Goal: Transaction & Acquisition: Purchase product/service

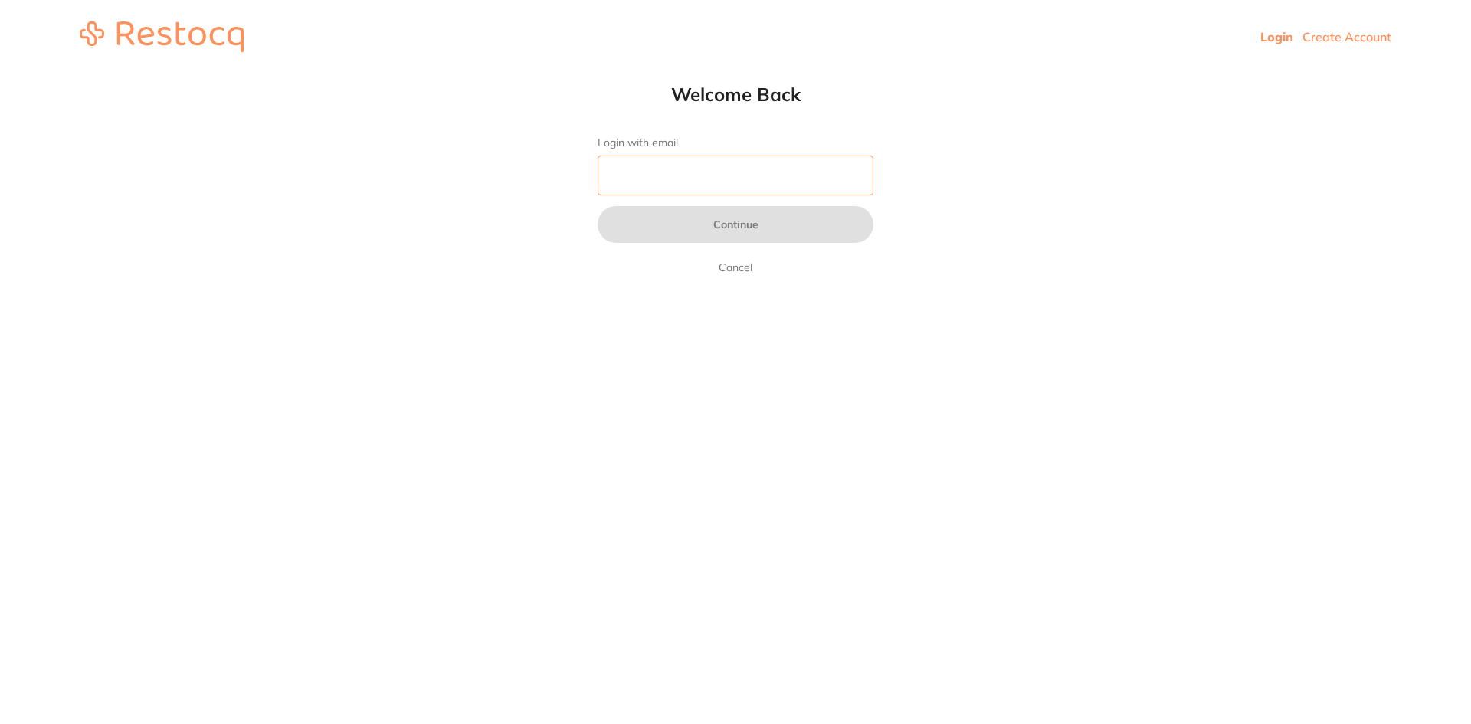
drag, startPoint x: 0, startPoint y: 0, endPoint x: 774, endPoint y: 174, distance: 793.7
click at [774, 174] on input "Login with email" at bounding box center [735, 175] width 276 height 40
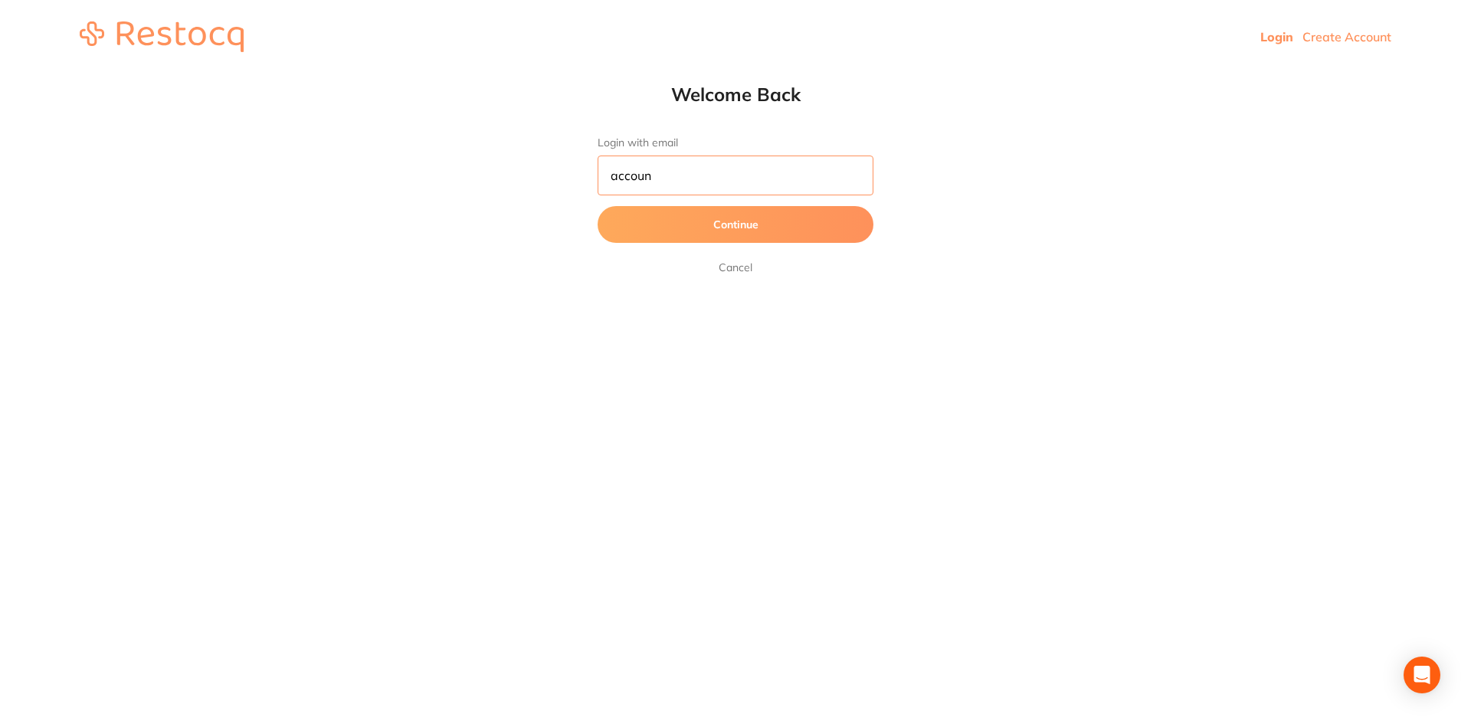
type input "[EMAIL_ADDRESS][DOMAIN_NAME]"
click at [740, 227] on button "Continue" at bounding box center [735, 224] width 276 height 37
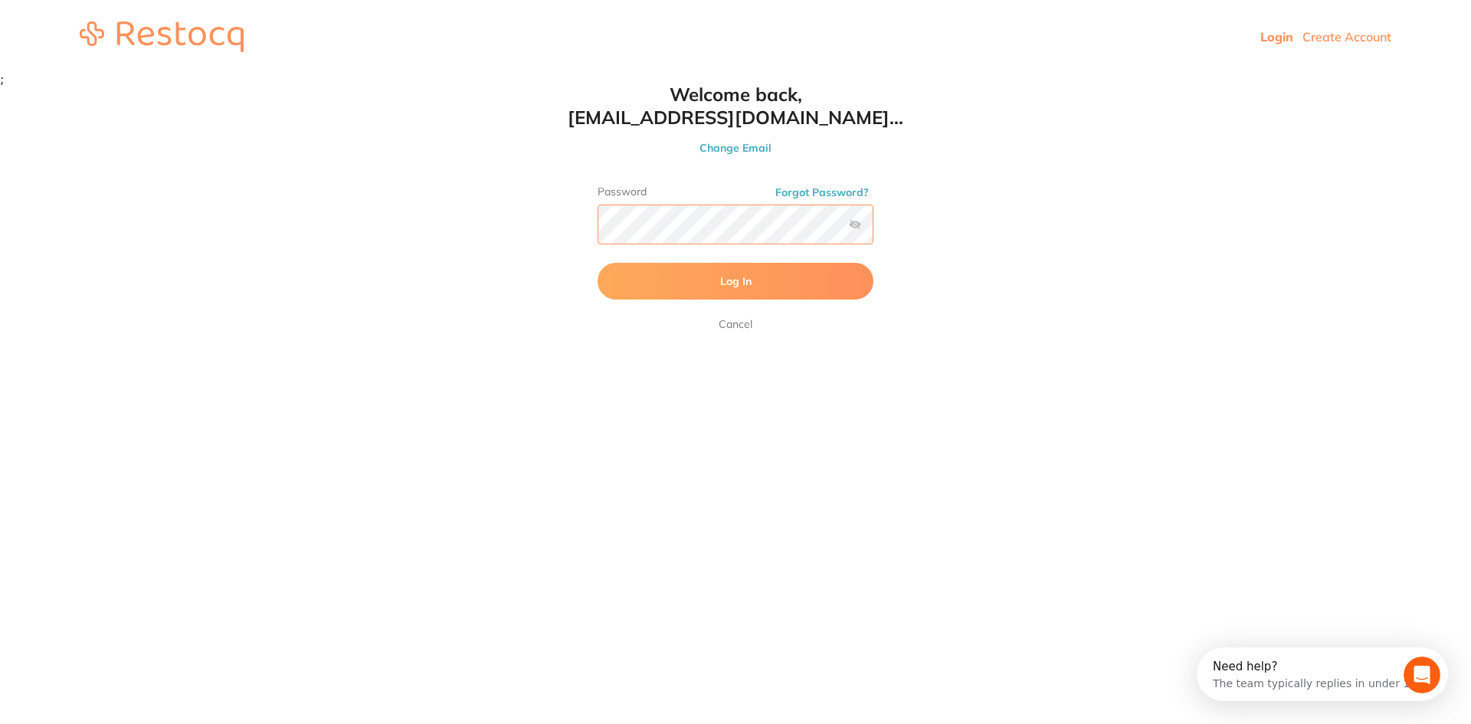
click at [859, 223] on div "Password Forgot Password?" at bounding box center [735, 220] width 276 height 71
click at [857, 226] on label at bounding box center [855, 224] width 12 height 12
click at [873, 229] on input "checkbox" at bounding box center [873, 229] width 0 height 0
click at [801, 280] on button "Log In" at bounding box center [735, 281] width 276 height 37
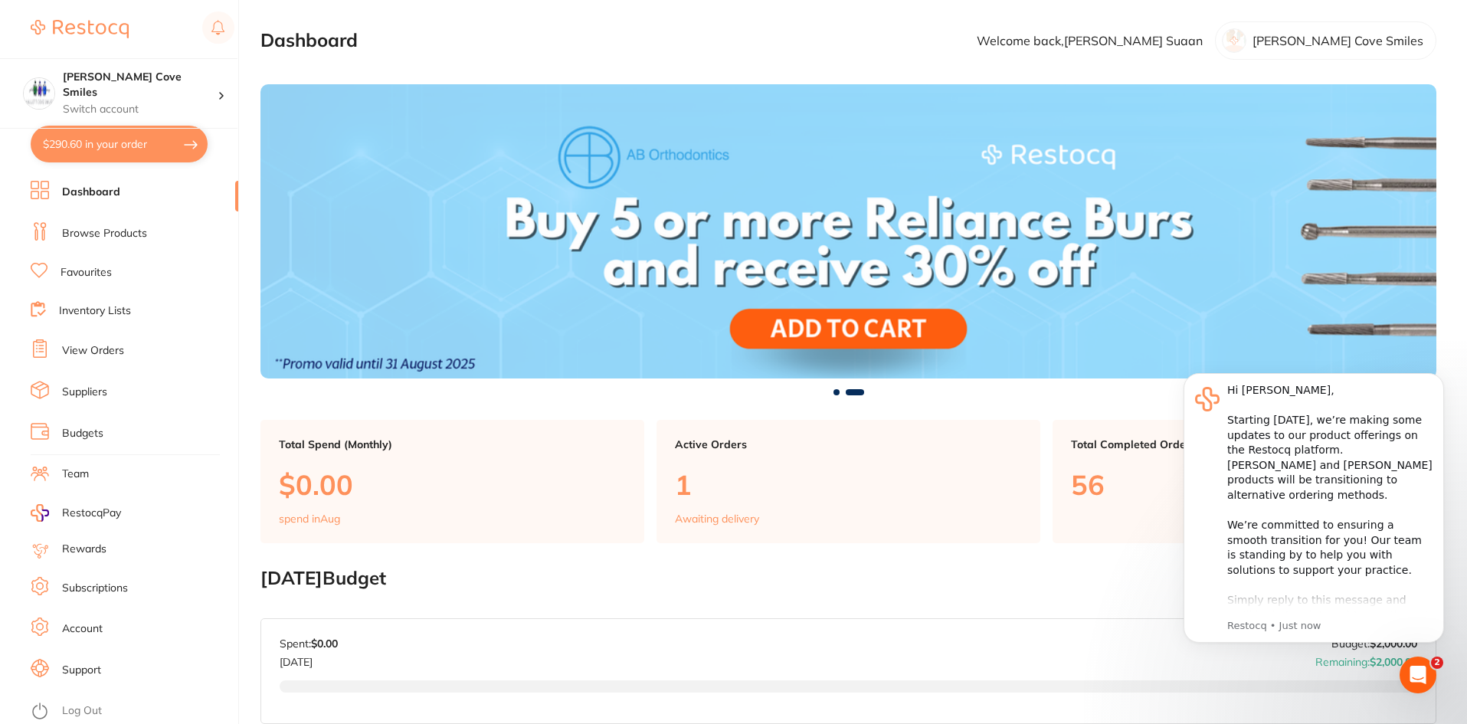
click at [107, 345] on link "View Orders" at bounding box center [93, 350] width 62 height 15
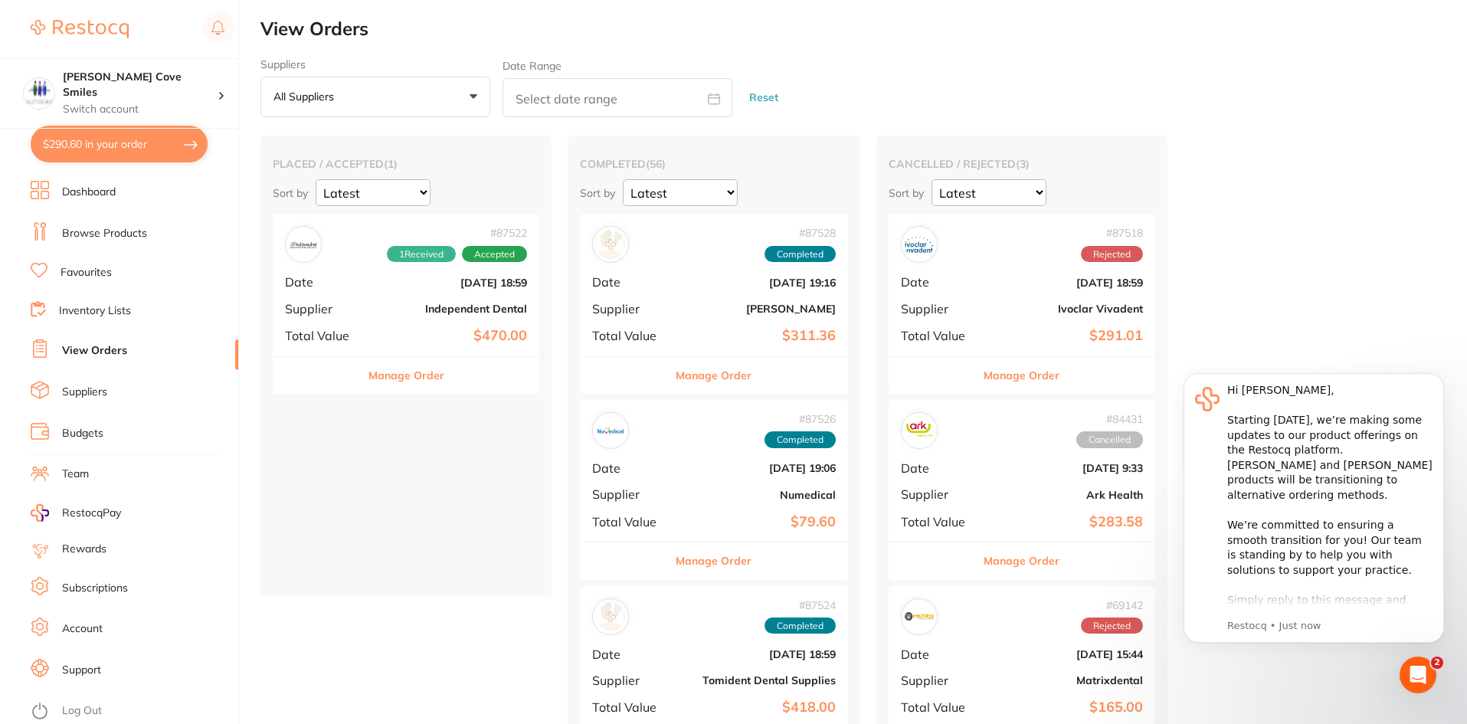
click at [398, 308] on b "Independent Dental" at bounding box center [450, 309] width 153 height 12
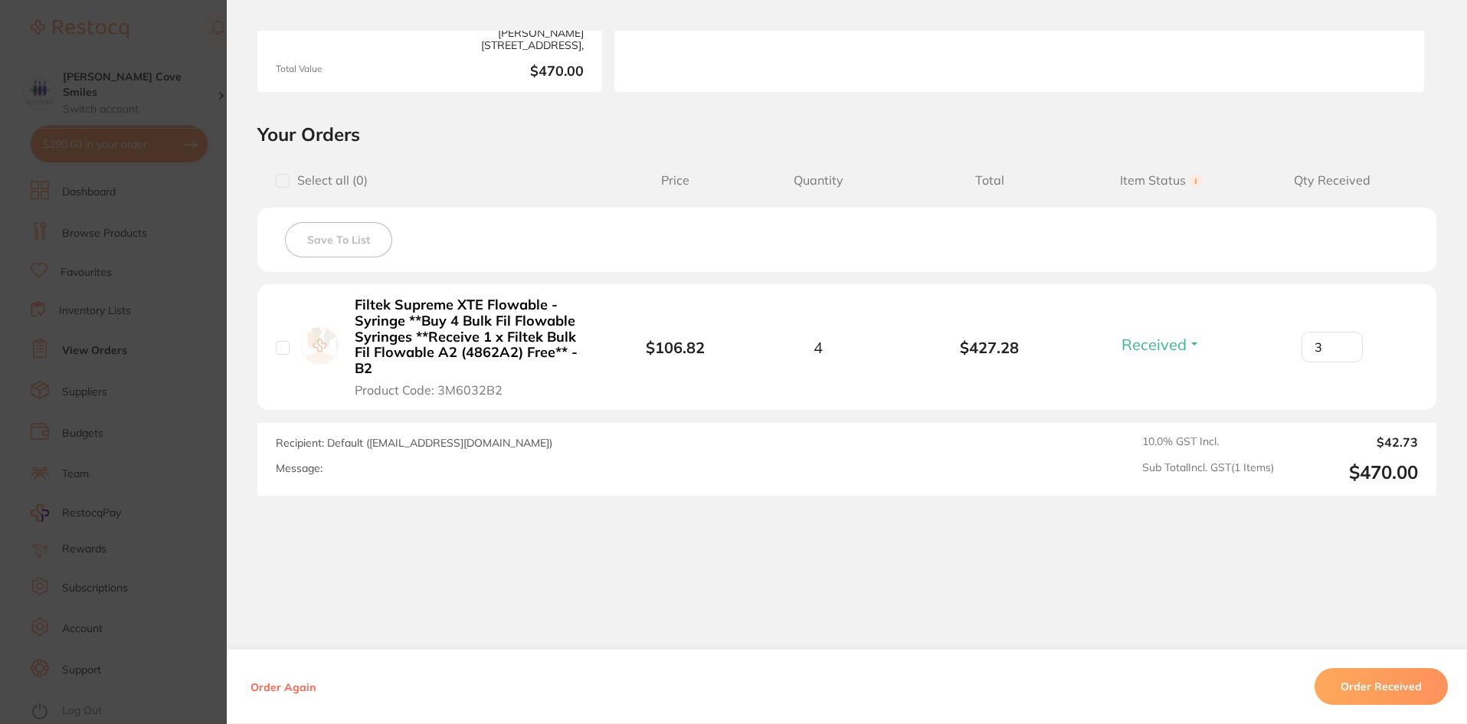
click at [1187, 348] on button "Received" at bounding box center [1161, 344] width 88 height 19
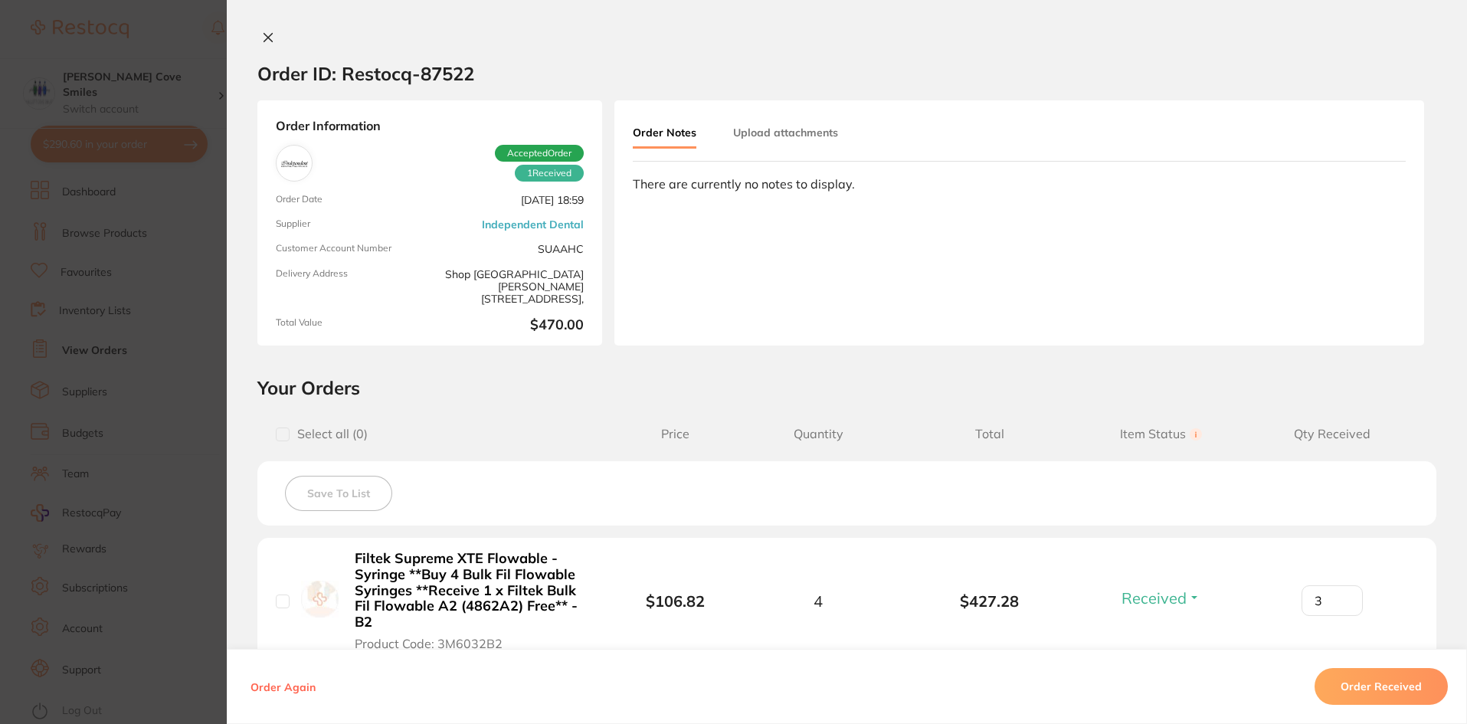
click at [262, 33] on icon at bounding box center [268, 37] width 12 height 12
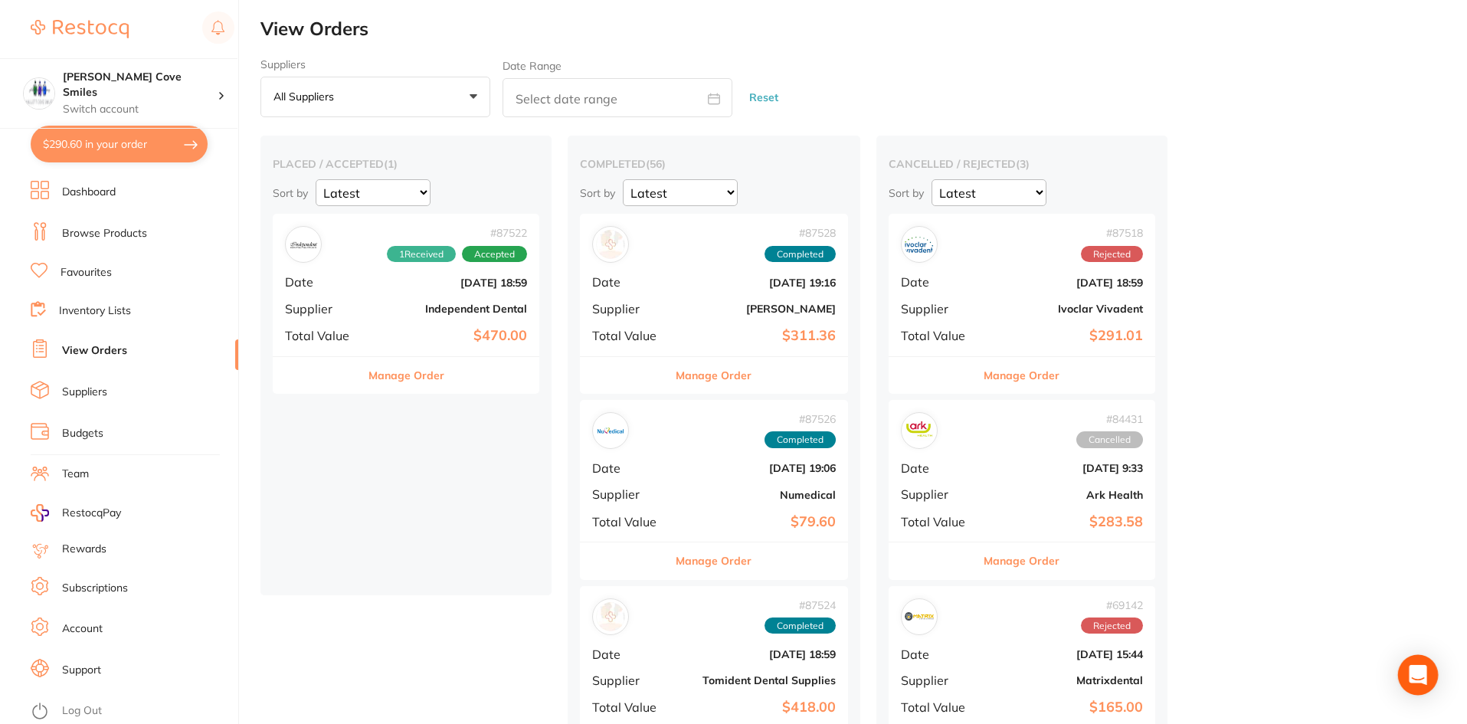
click at [1410, 680] on icon "Open Intercom Messenger" at bounding box center [1418, 675] width 18 height 20
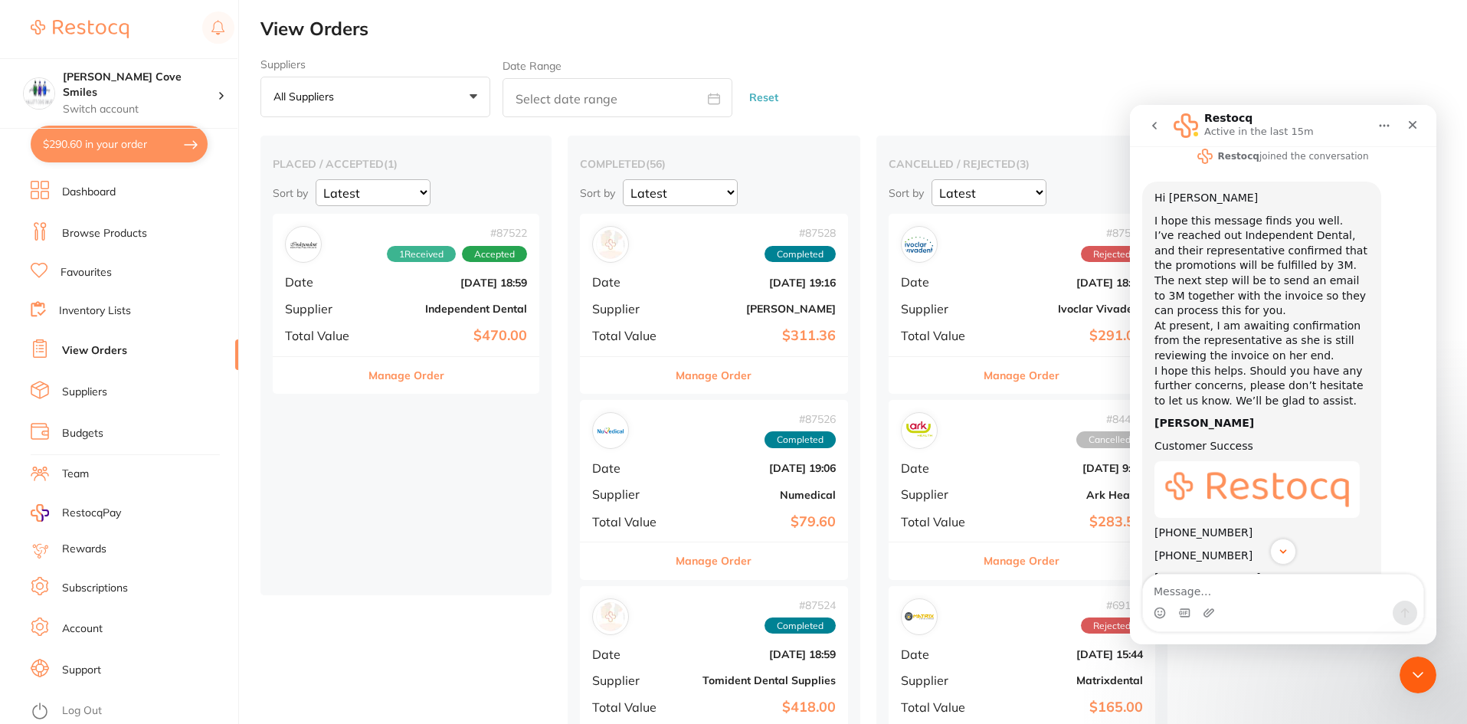
scroll to position [225, 0]
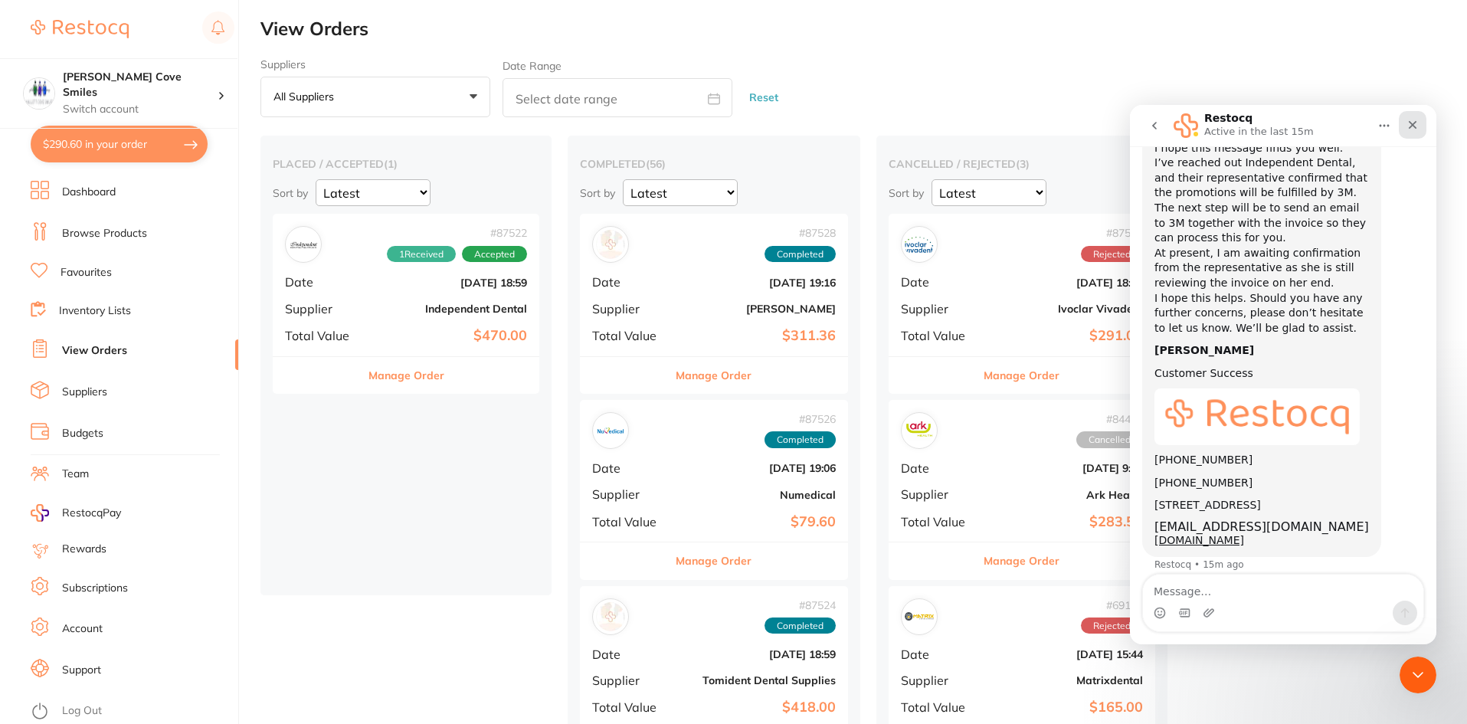
click at [1411, 126] on icon "Close" at bounding box center [1413, 125] width 8 height 8
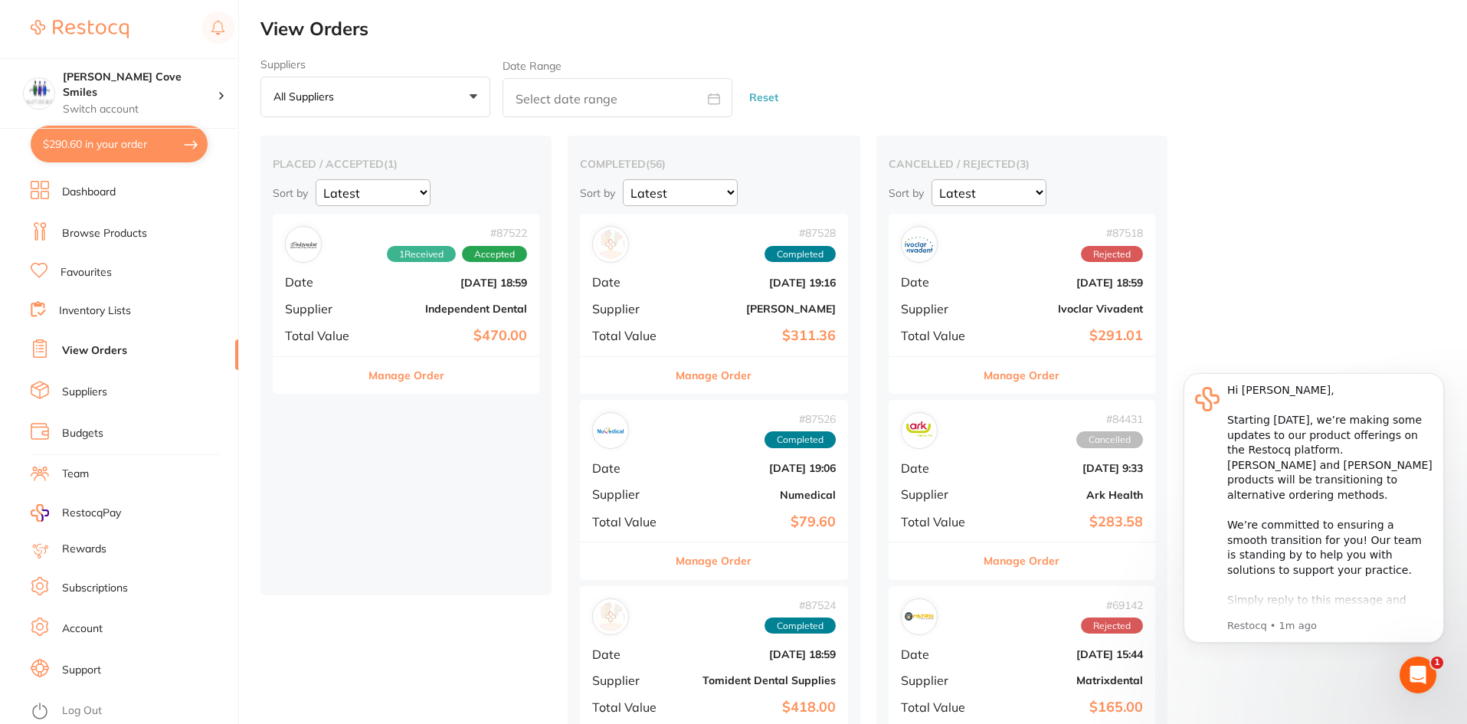
scroll to position [0, 0]
click at [109, 233] on link "Browse Products" at bounding box center [104, 233] width 85 height 15
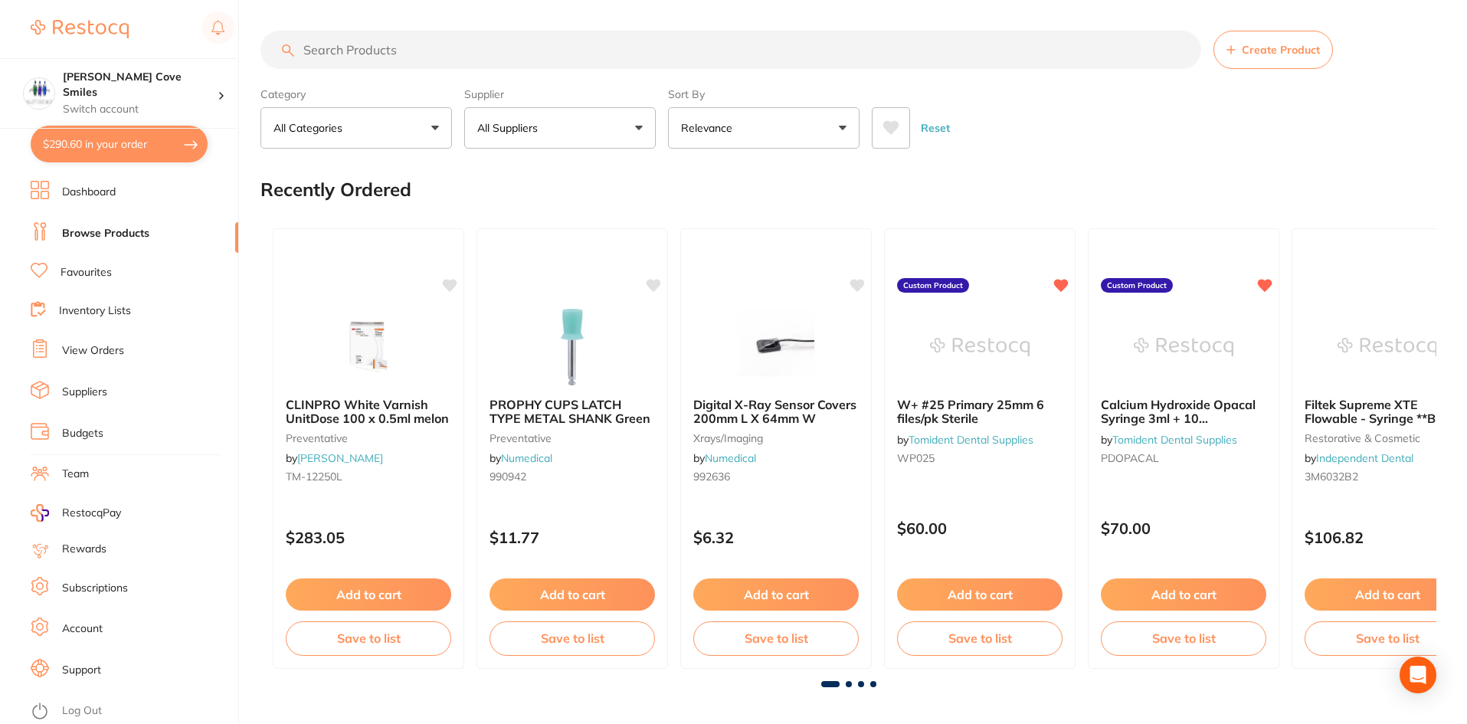
click at [694, 34] on input "search" at bounding box center [730, 50] width 941 height 38
click at [694, 65] on input "search" at bounding box center [730, 50] width 941 height 38
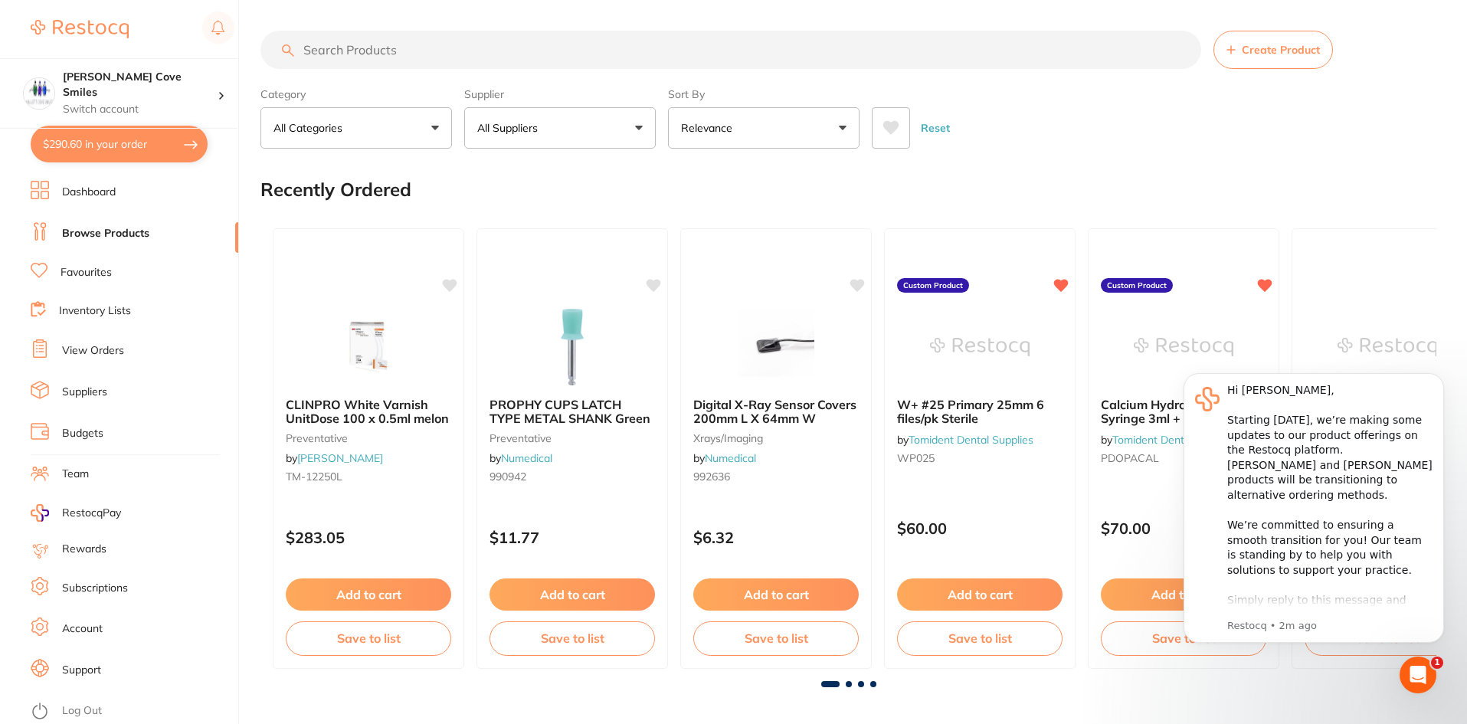
click at [100, 303] on link "Inventory Lists" at bounding box center [95, 310] width 72 height 15
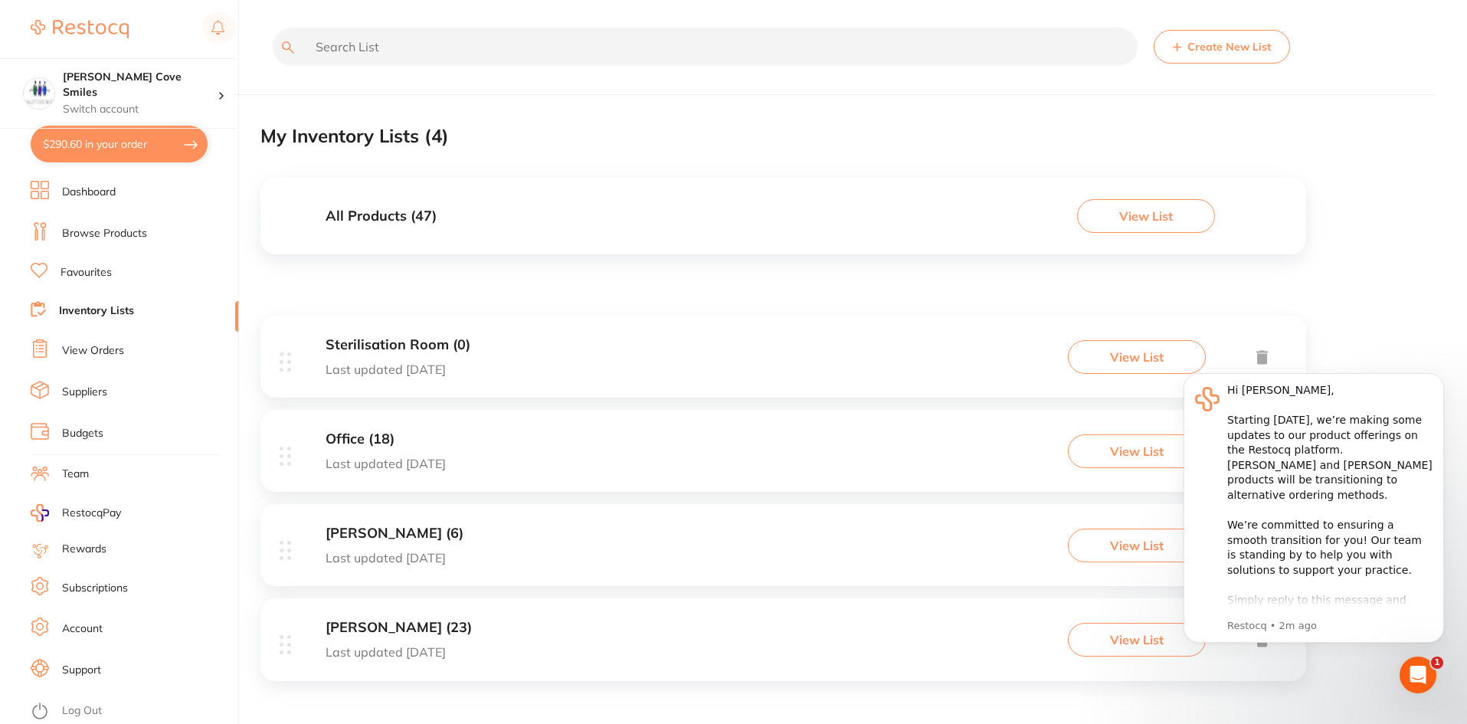
click at [382, 440] on h3 "Office (18)" at bounding box center [386, 439] width 120 height 16
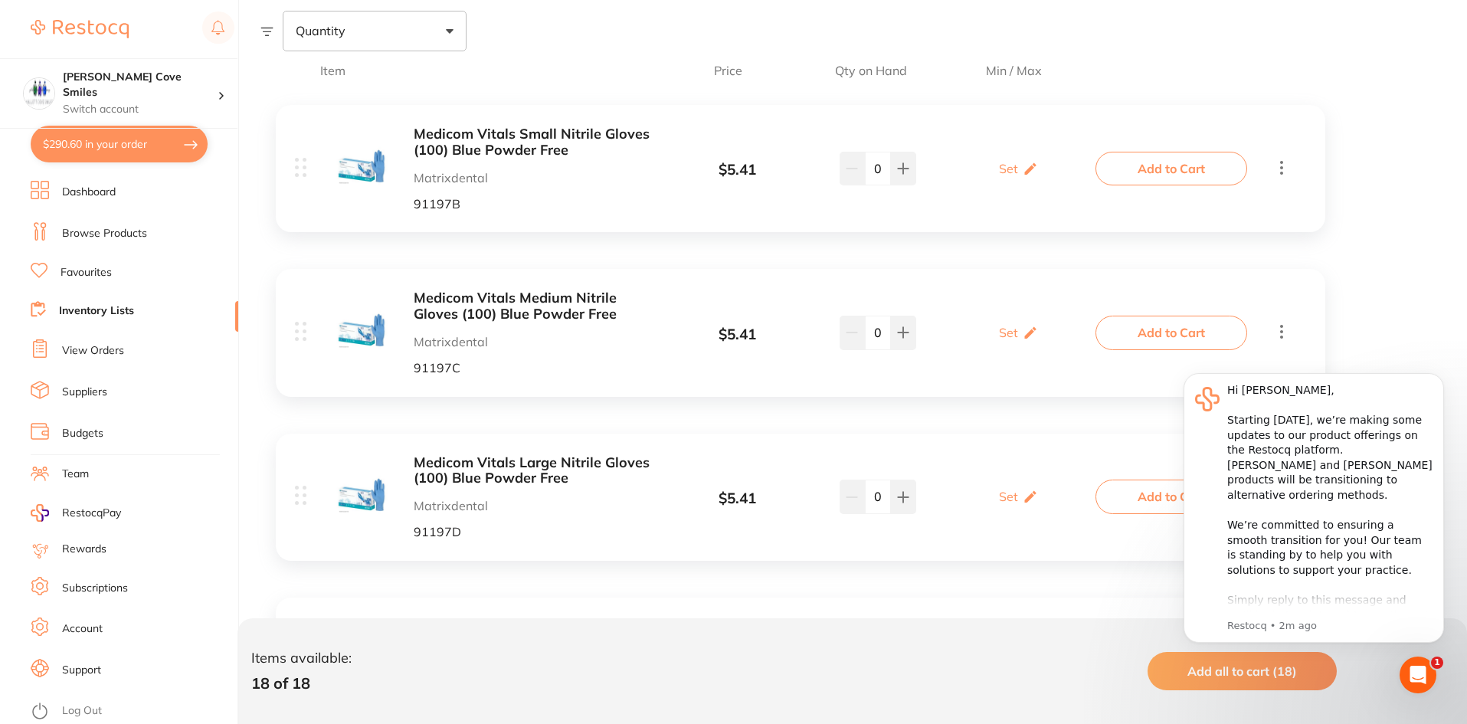
scroll to position [306, 0]
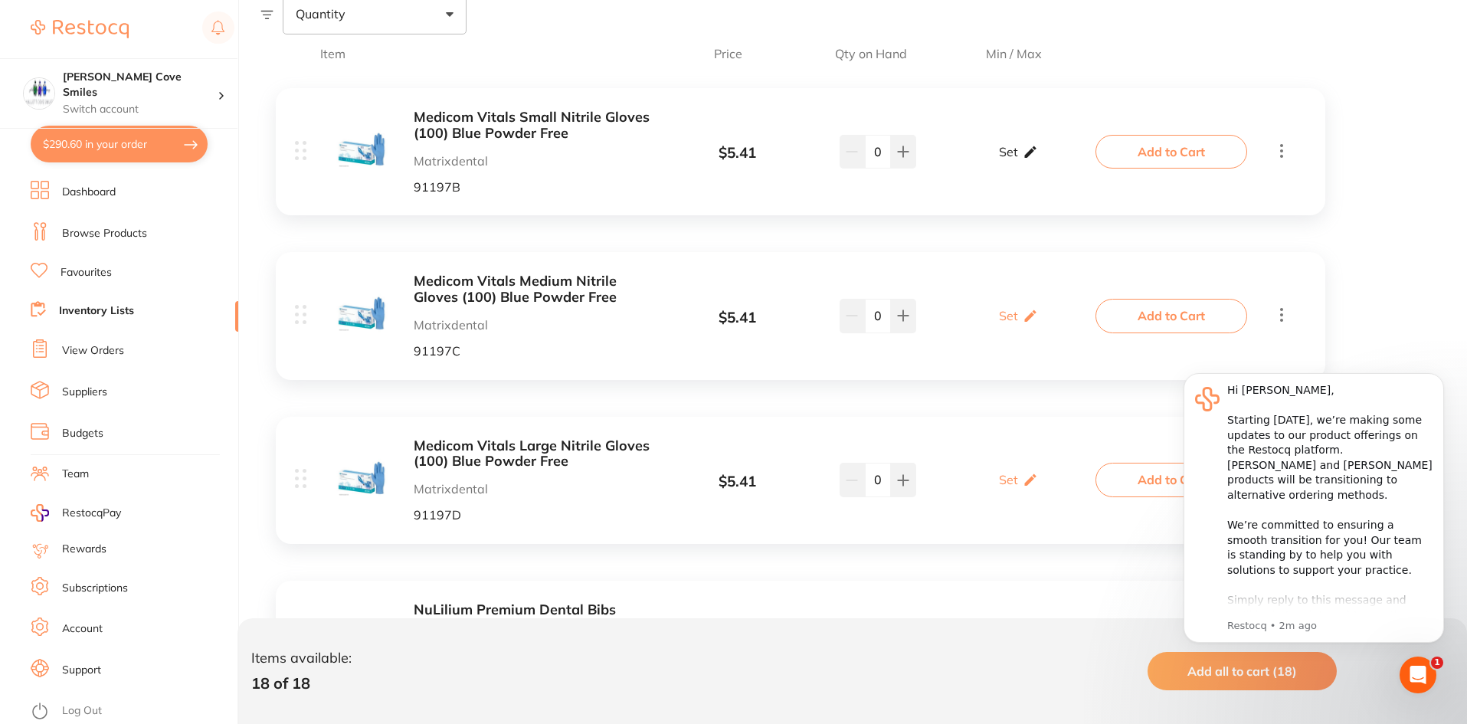
click at [1023, 153] on icon at bounding box center [1030, 152] width 15 height 16
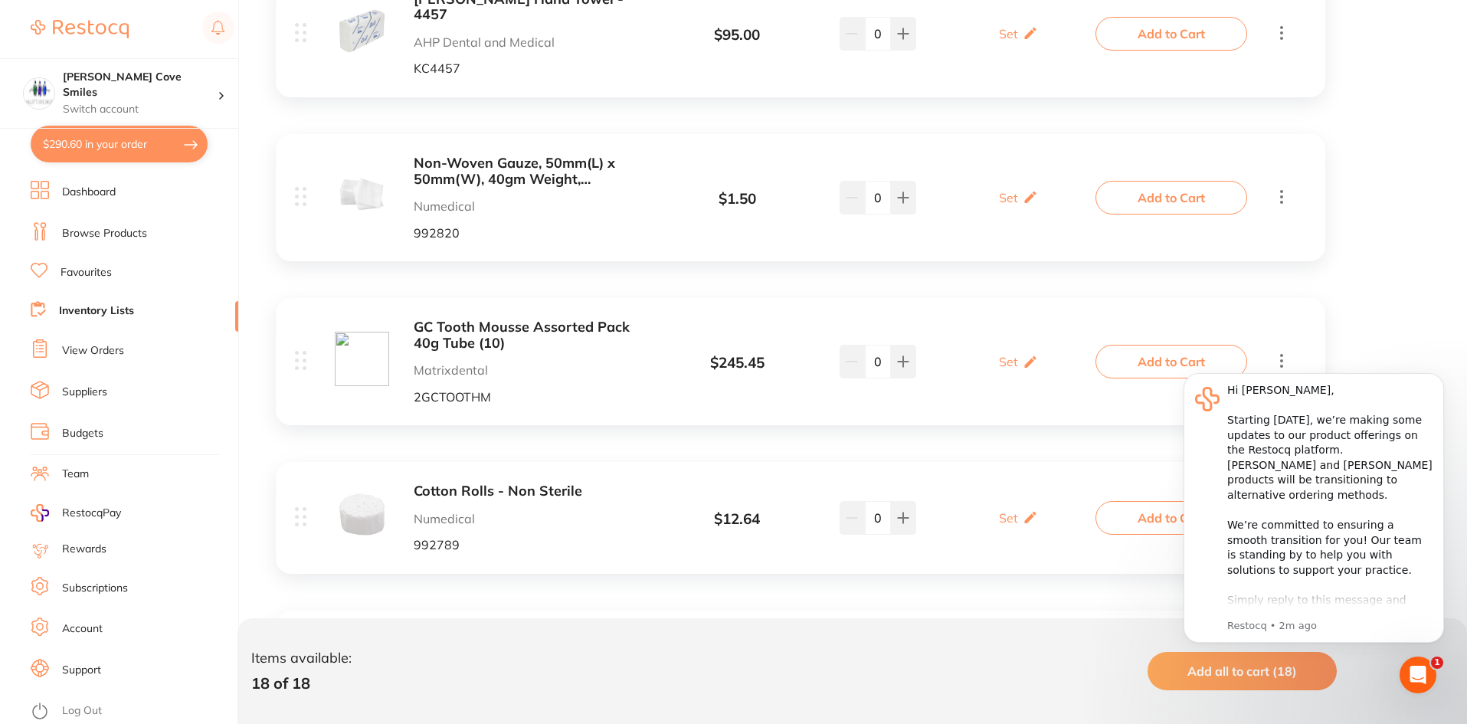
scroll to position [2221, 0]
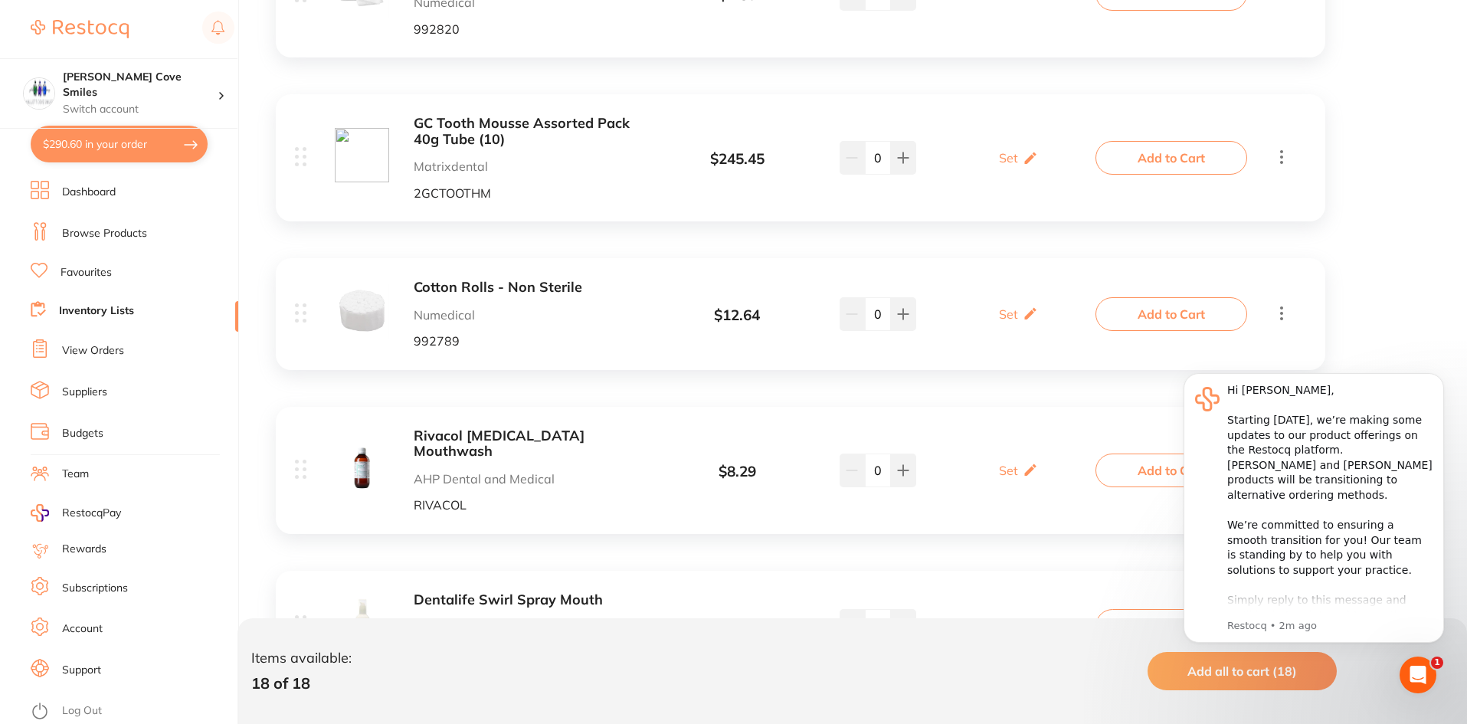
click at [167, 142] on button "$290.60 in your order" at bounding box center [119, 144] width 177 height 37
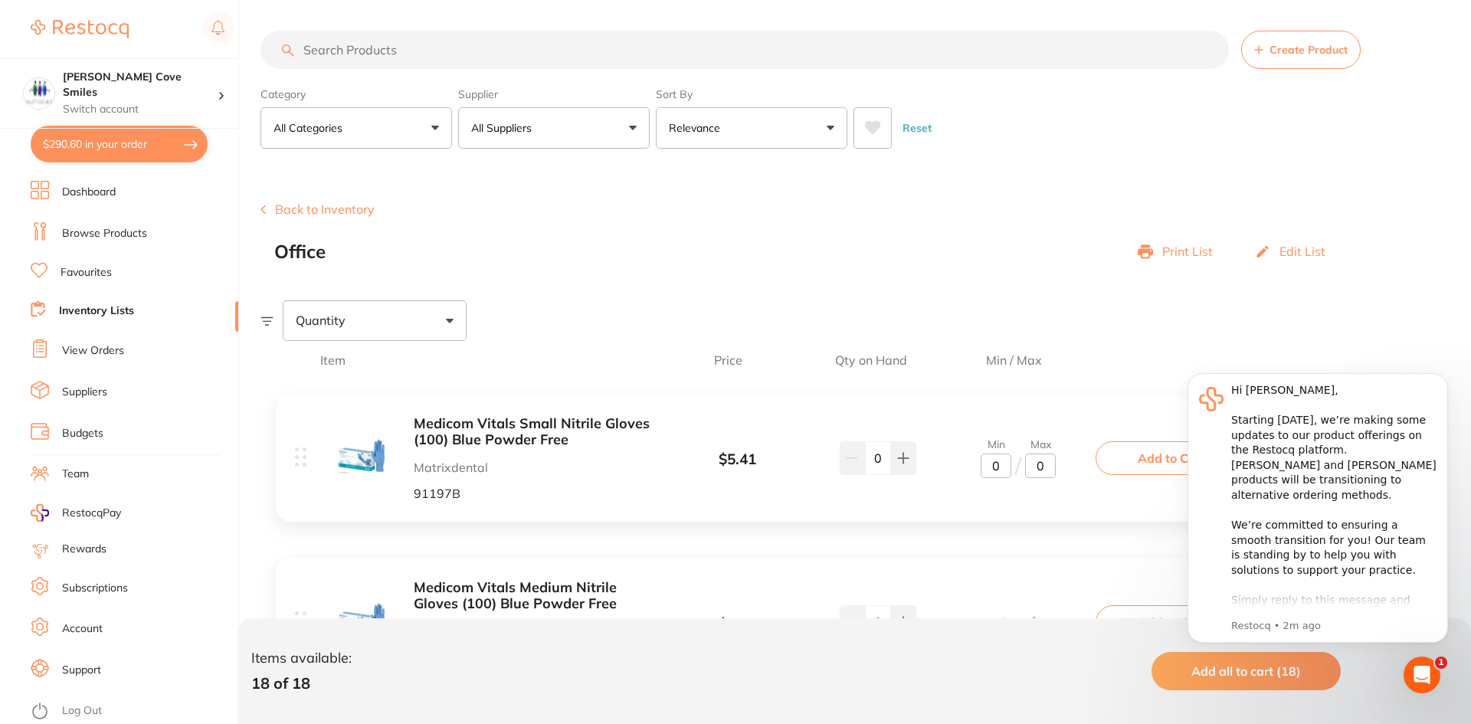
checkbox input "true"
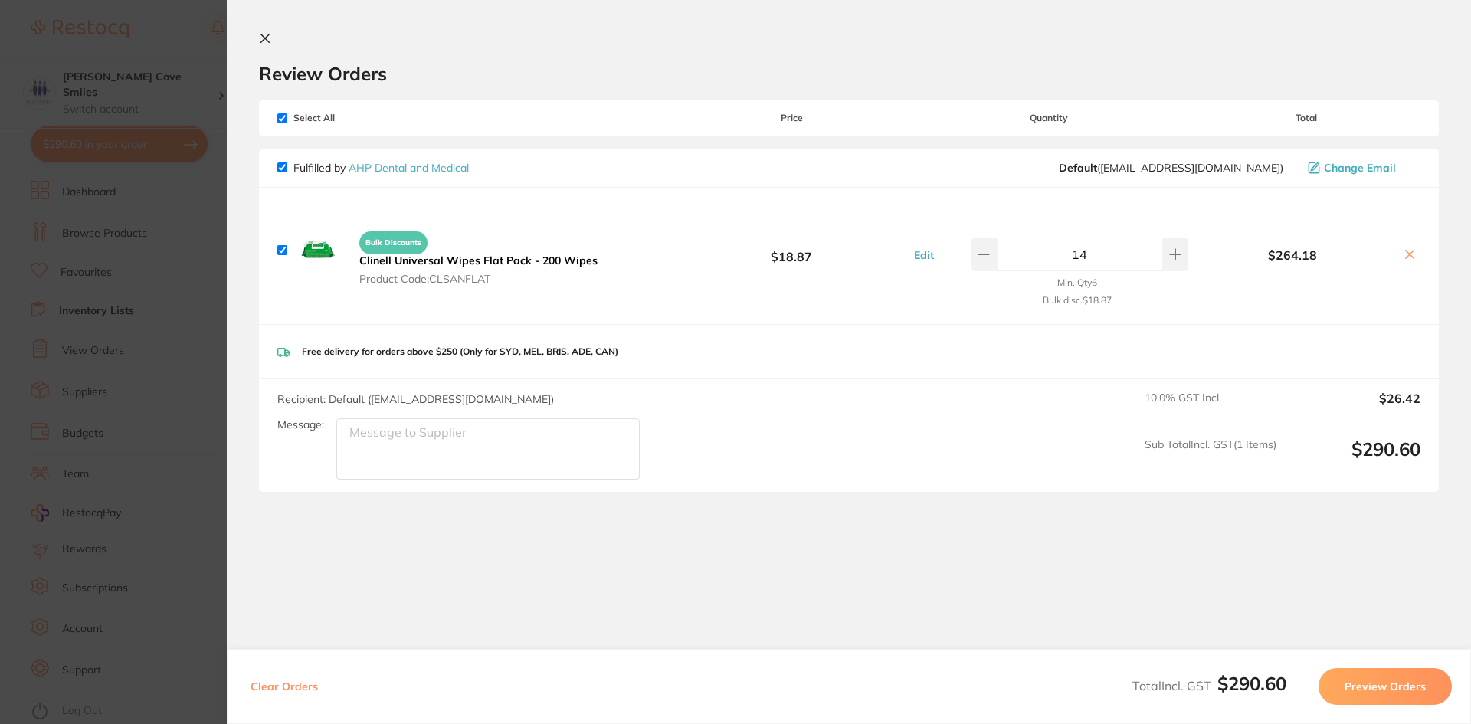
click at [391, 257] on b "Clinell Universal Wipes Flat Pack - 200 Wipes" at bounding box center [478, 261] width 238 height 14
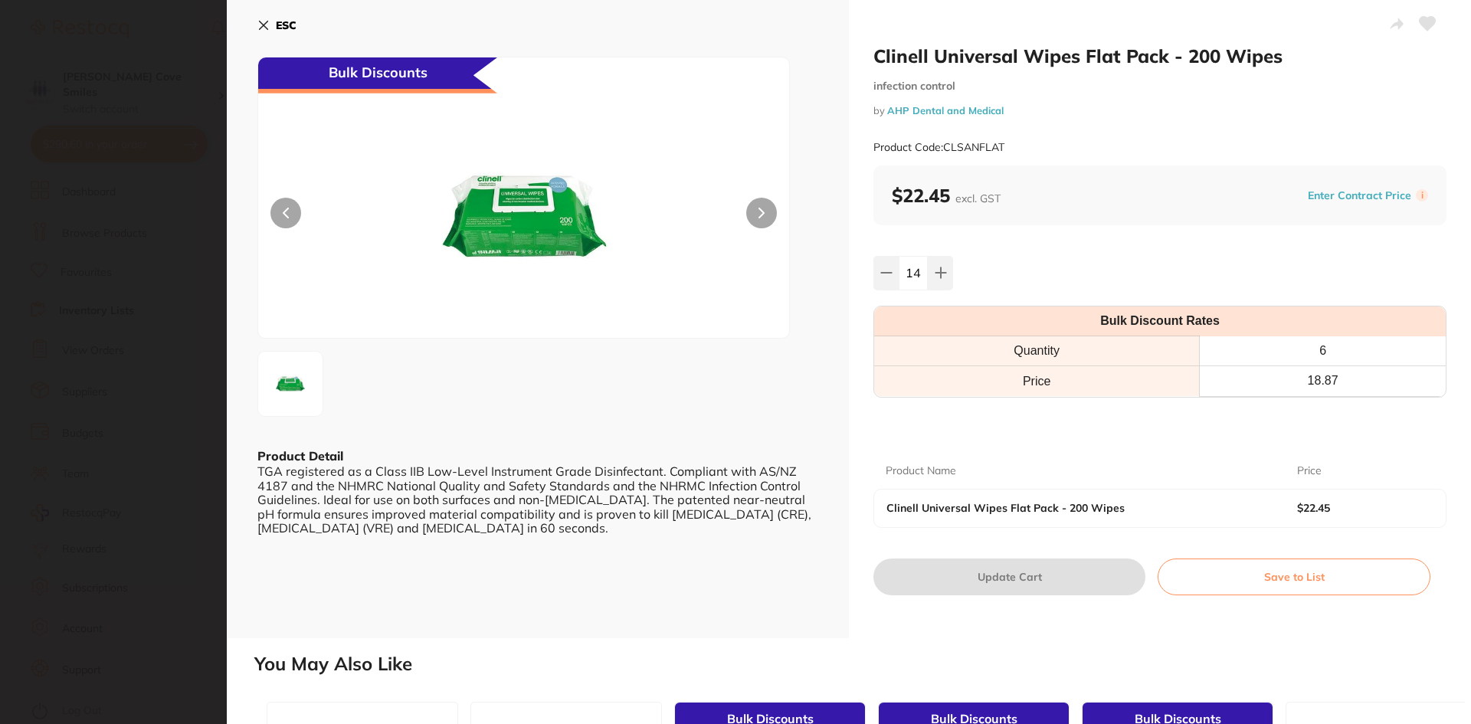
click at [263, 25] on icon at bounding box center [264, 25] width 8 height 8
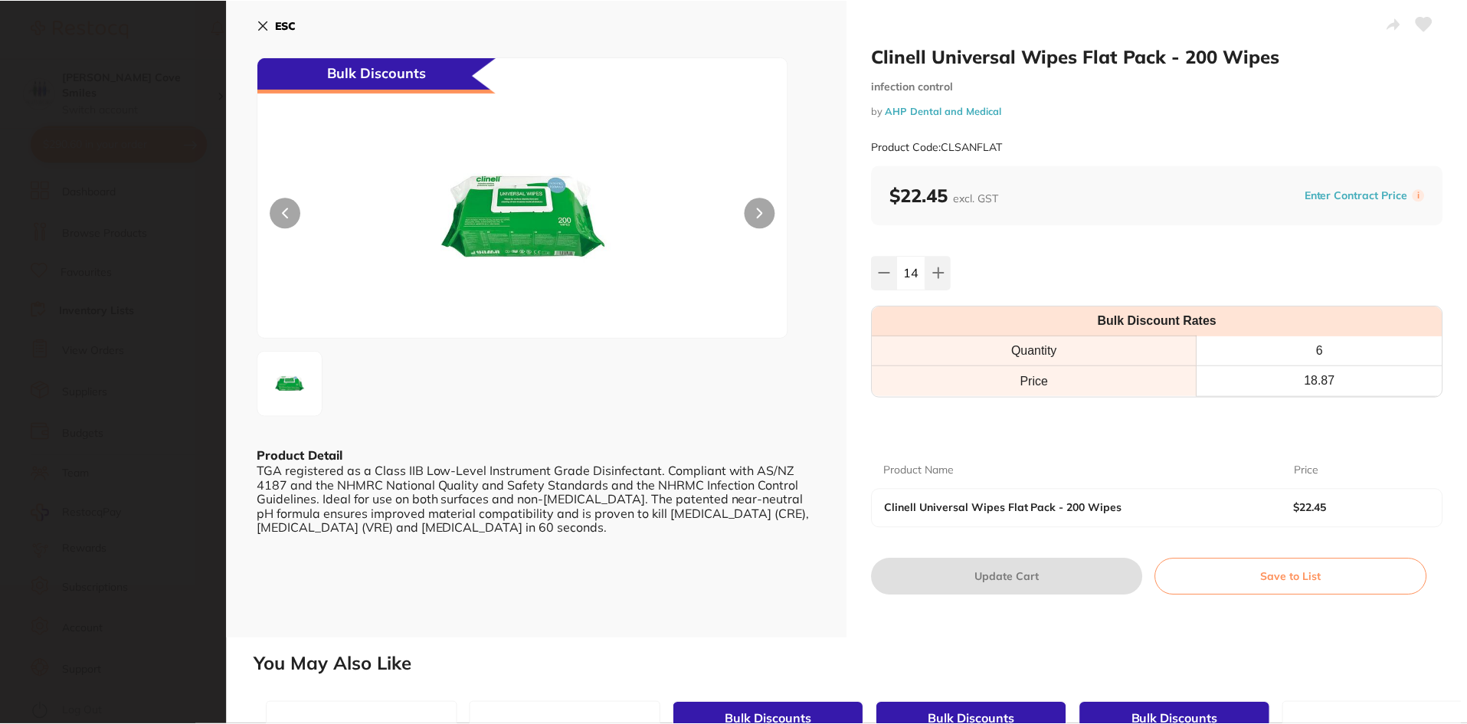
scroll to position [2221, 0]
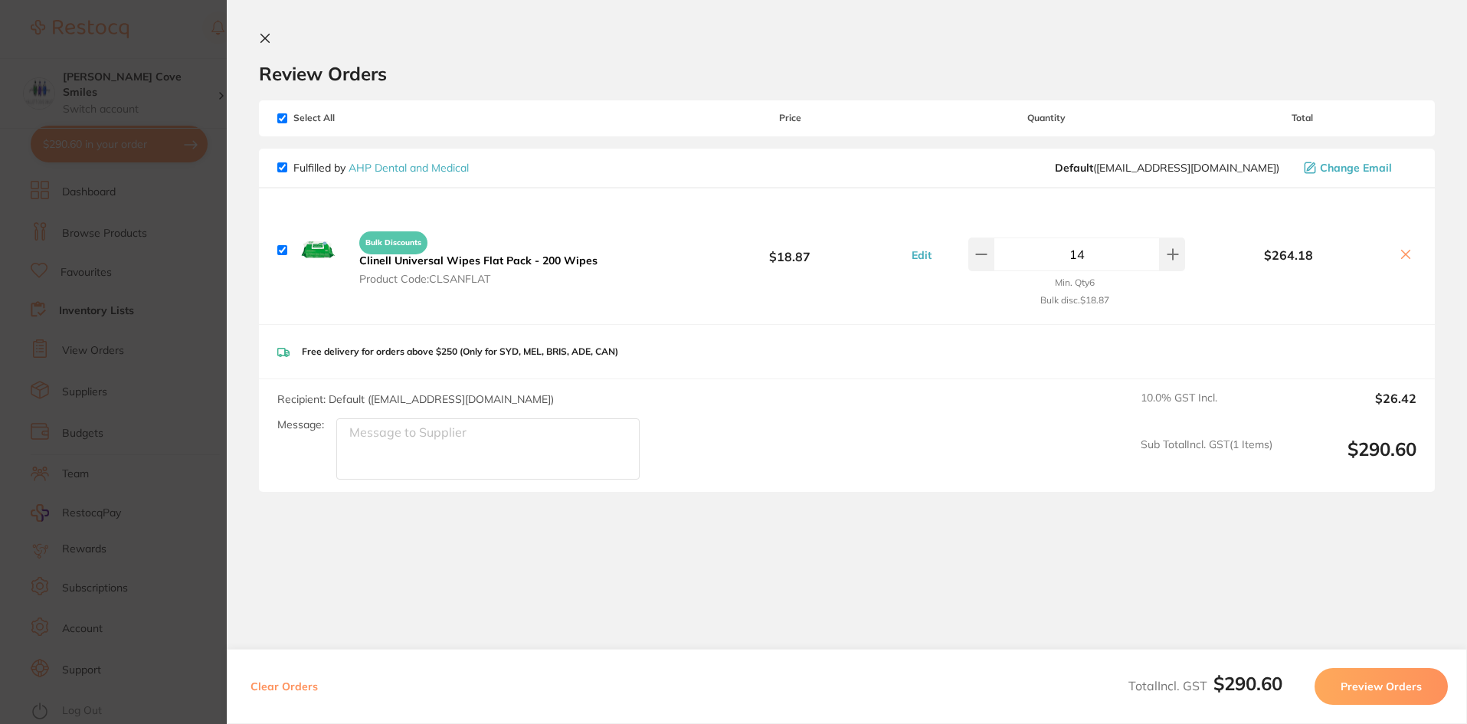
click at [267, 41] on button at bounding box center [268, 39] width 18 height 15
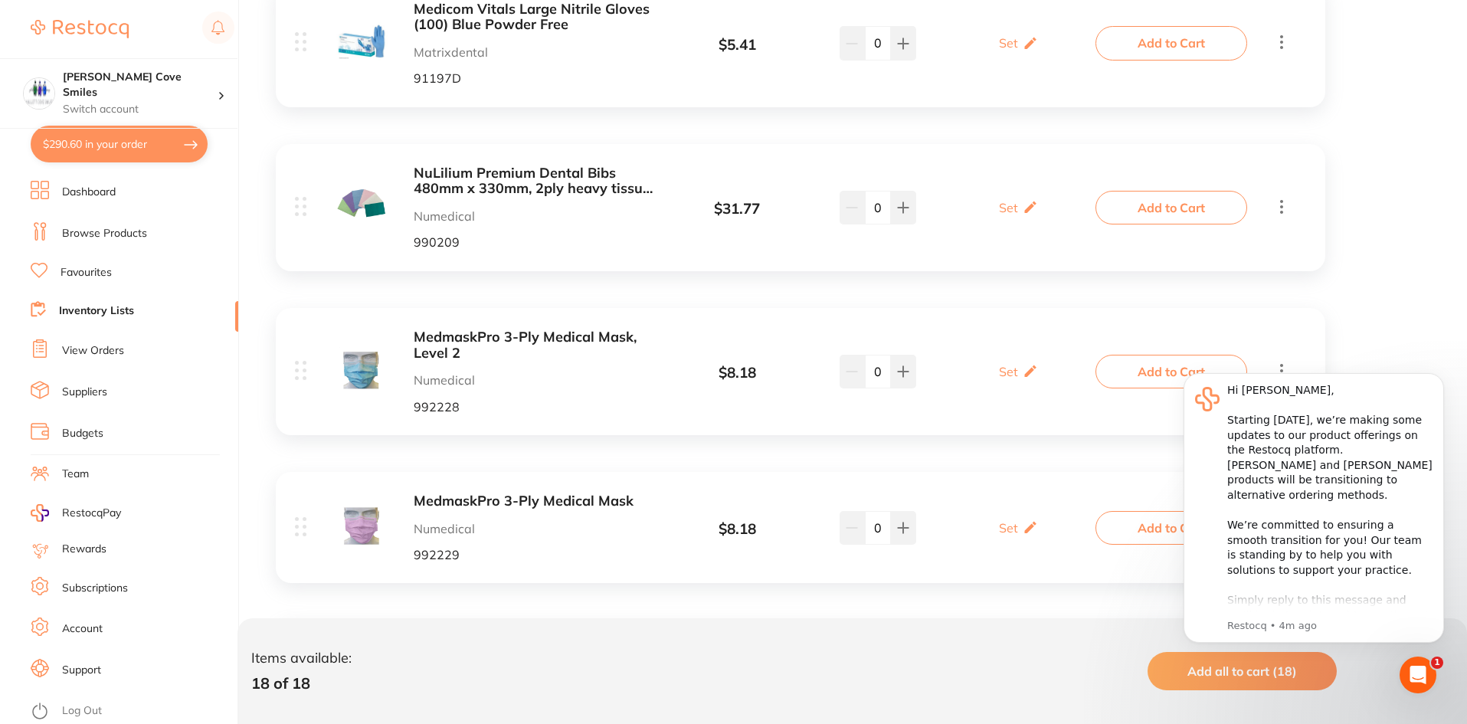
scroll to position [536, 0]
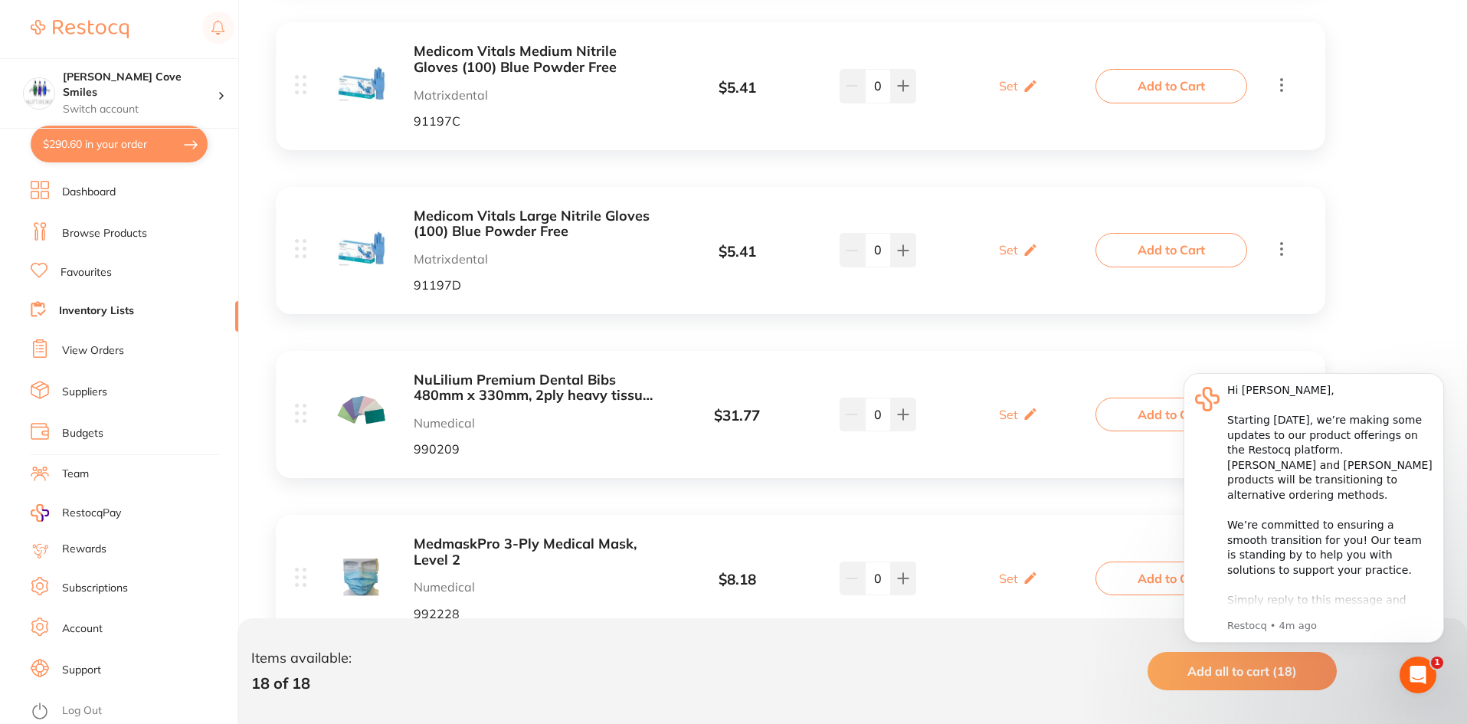
click at [103, 226] on link "Browse Products" at bounding box center [104, 233] width 85 height 15
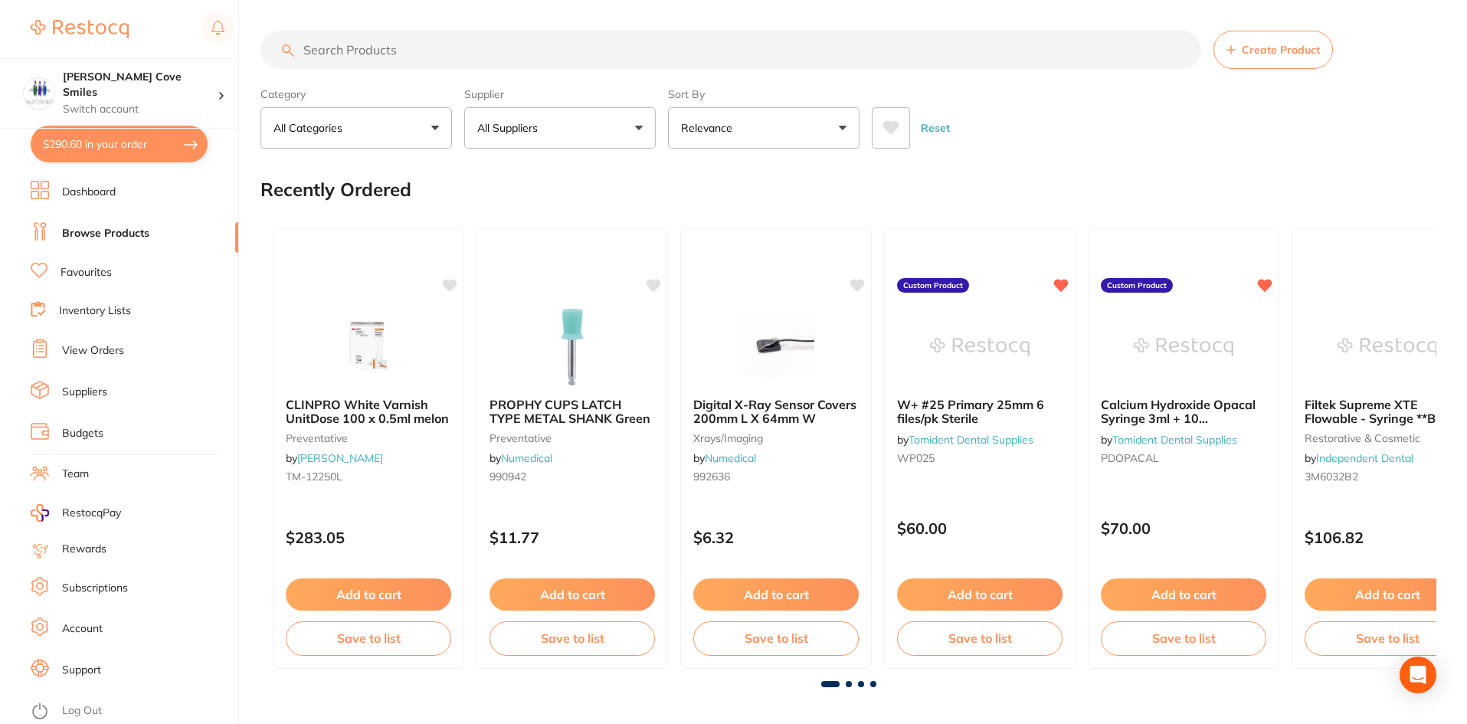
click at [575, 119] on button "All Suppliers" at bounding box center [559, 127] width 191 height 41
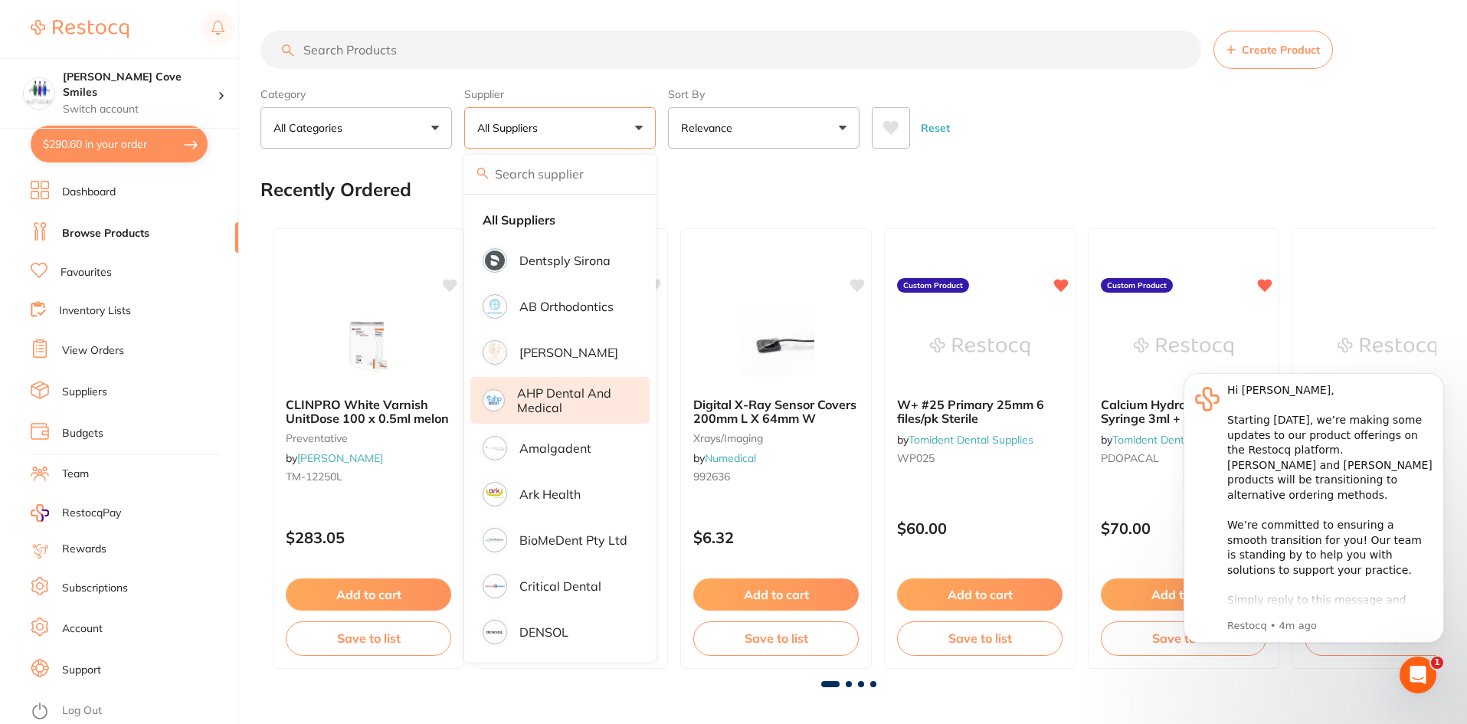
click at [554, 398] on p "AHP Dental and Medical" at bounding box center [572, 400] width 111 height 28
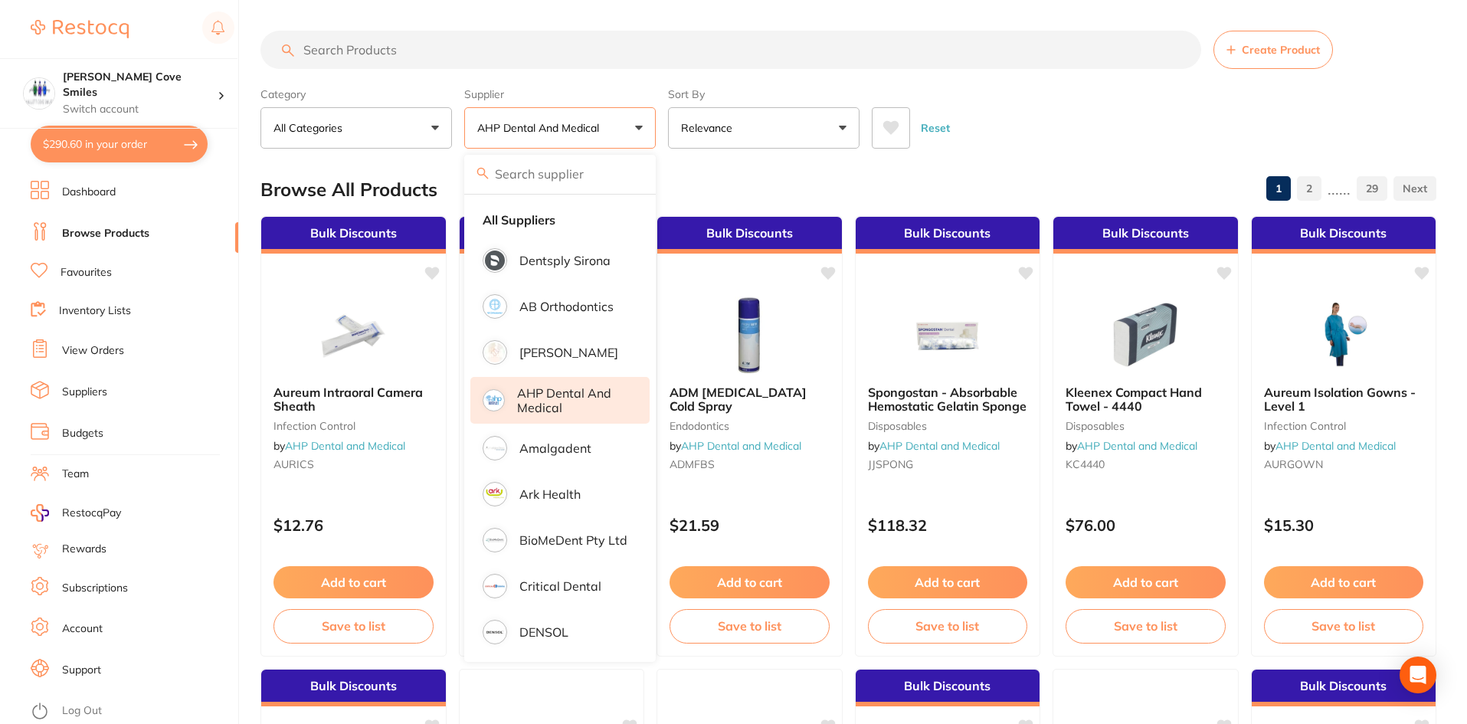
click at [493, 50] on input "search" at bounding box center [730, 50] width 941 height 38
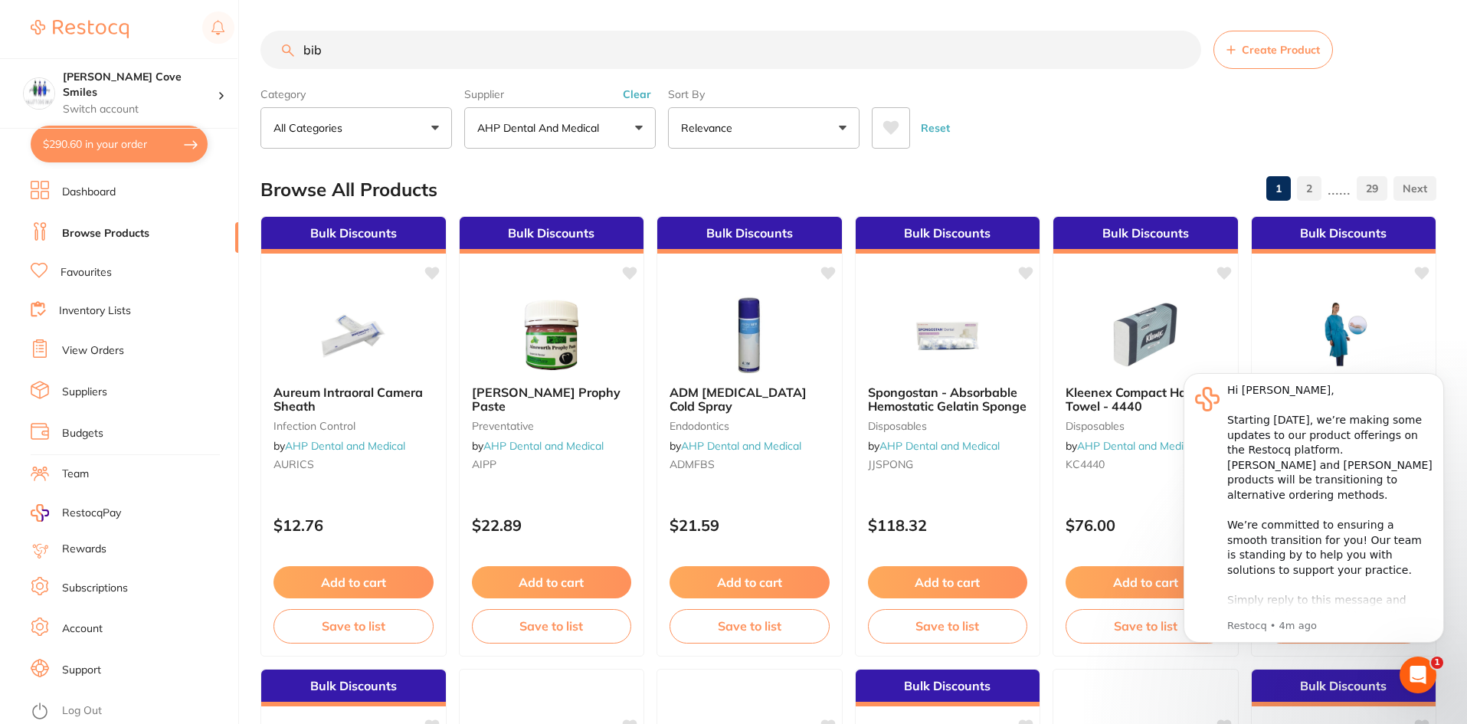
type input "bibs"
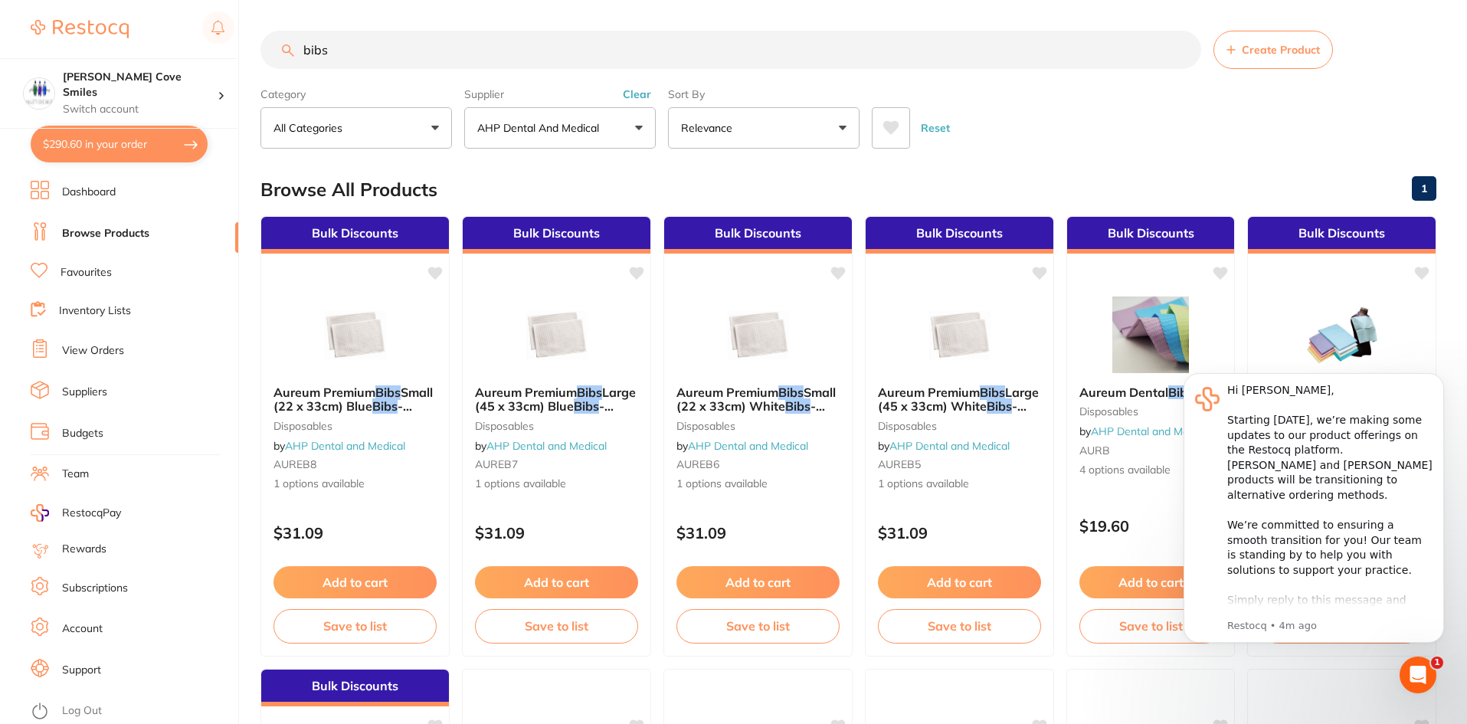
click at [1183, 47] on input "bibs" at bounding box center [730, 50] width 941 height 38
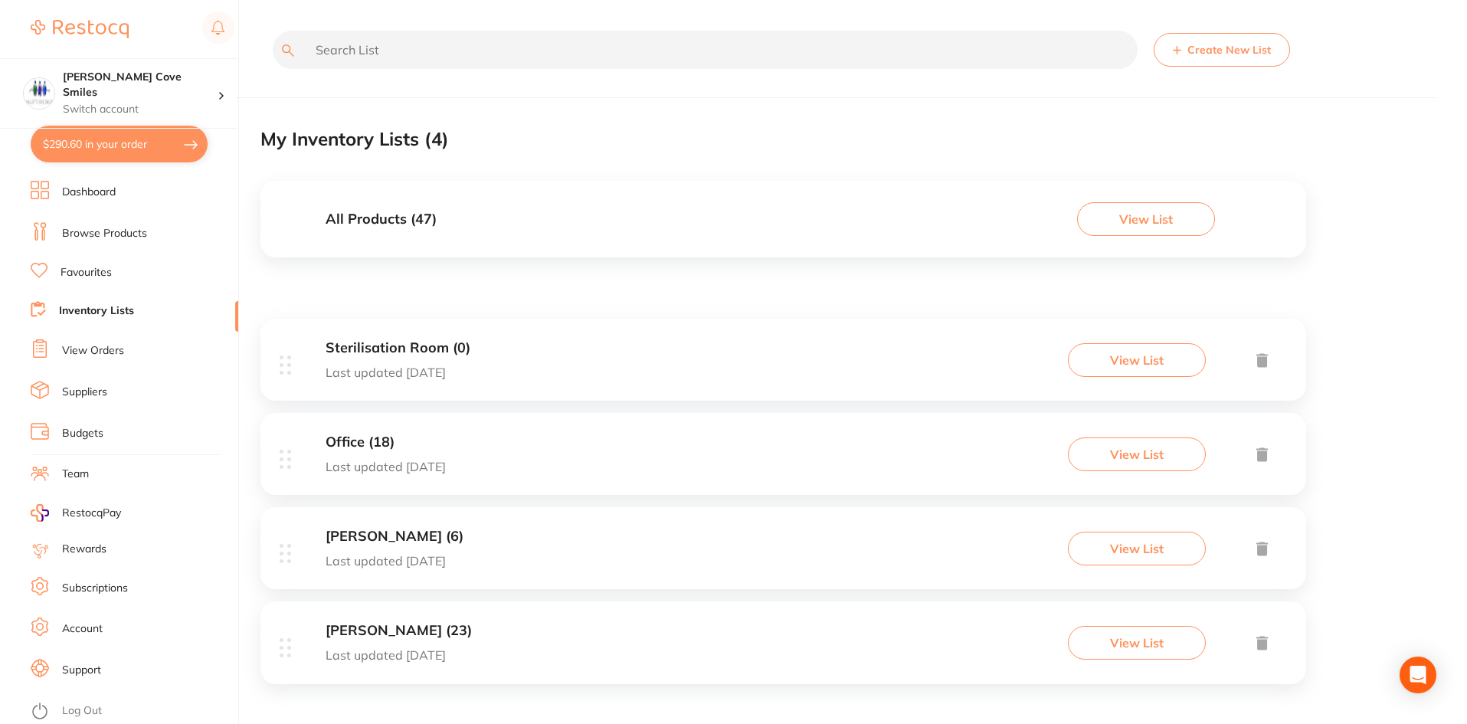
click at [350, 433] on div "Office (18) Last updated [DATE] View List" at bounding box center [783, 454] width 1046 height 82
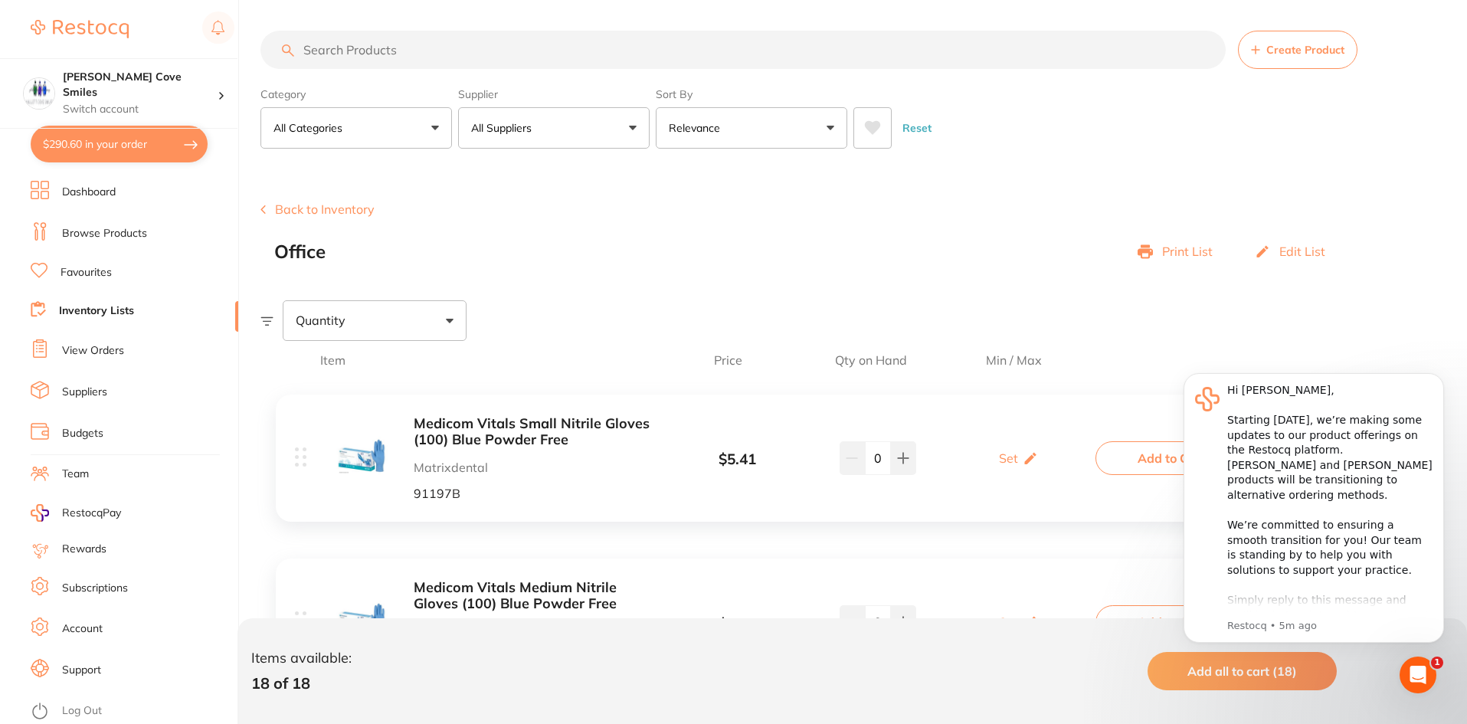
click at [123, 306] on link "Inventory Lists" at bounding box center [96, 310] width 75 height 15
